Goal: Task Accomplishment & Management: Complete application form

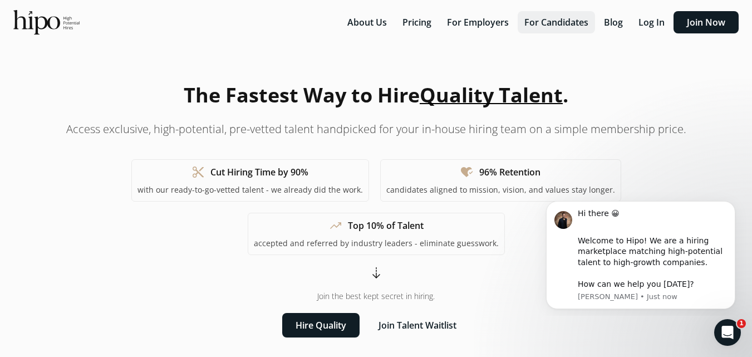
click at [545, 18] on button "For Candidates" at bounding box center [556, 22] width 77 height 22
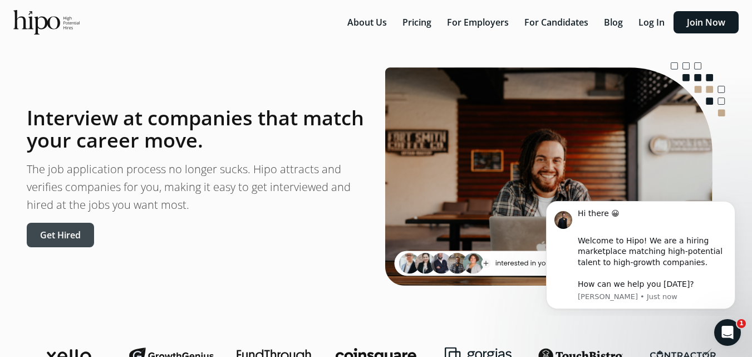
click at [60, 236] on button "Get Hired" at bounding box center [60, 235] width 67 height 24
